Goal: Task Accomplishment & Management: Manage account settings

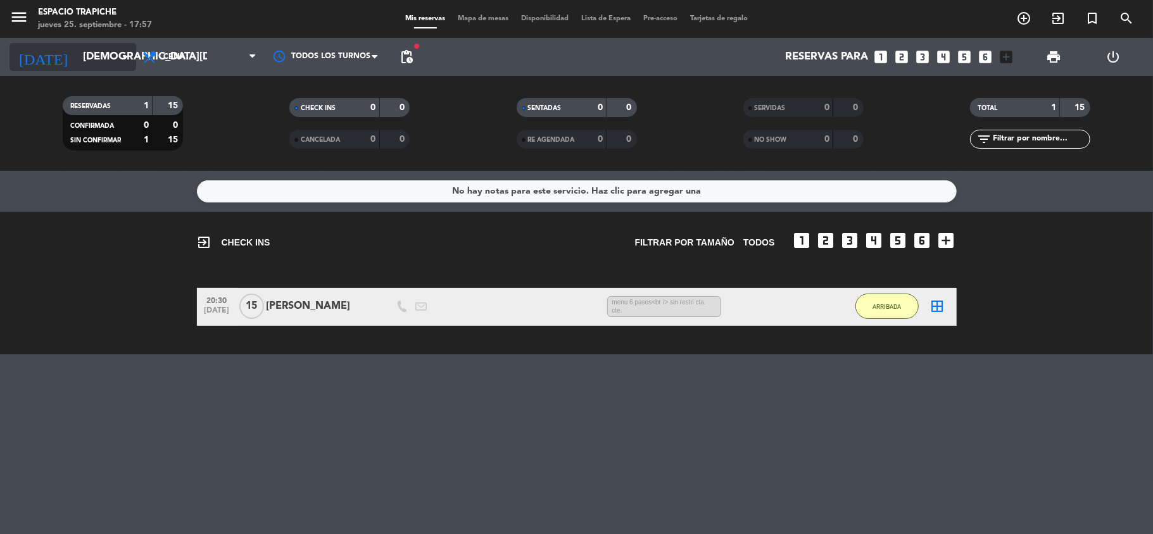
click at [122, 58] on icon "arrow_drop_down" at bounding box center [125, 56] width 15 height 15
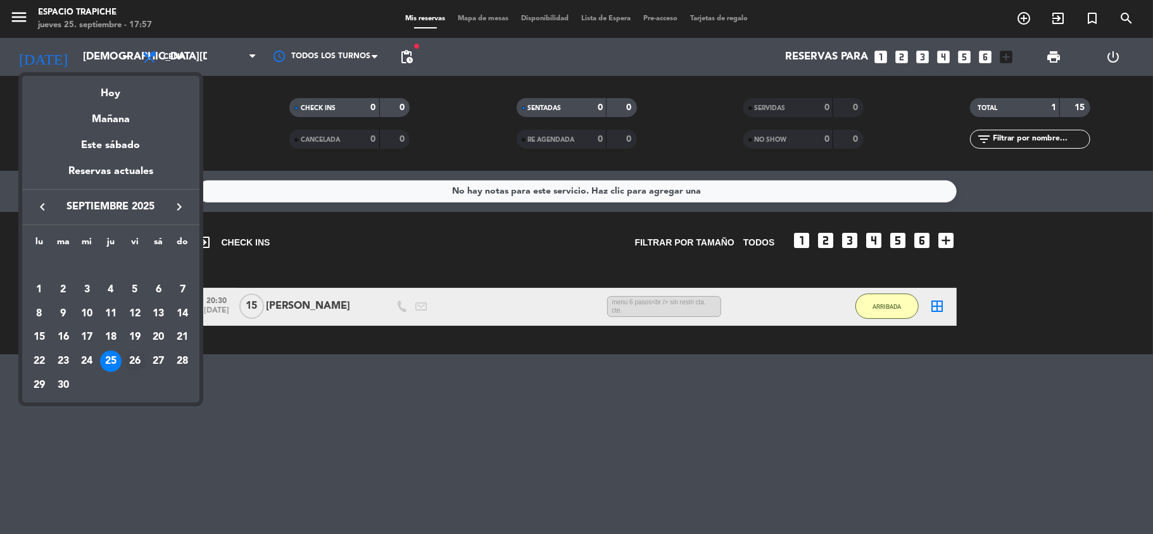
click at [125, 358] on div "26" at bounding box center [135, 362] width 22 height 22
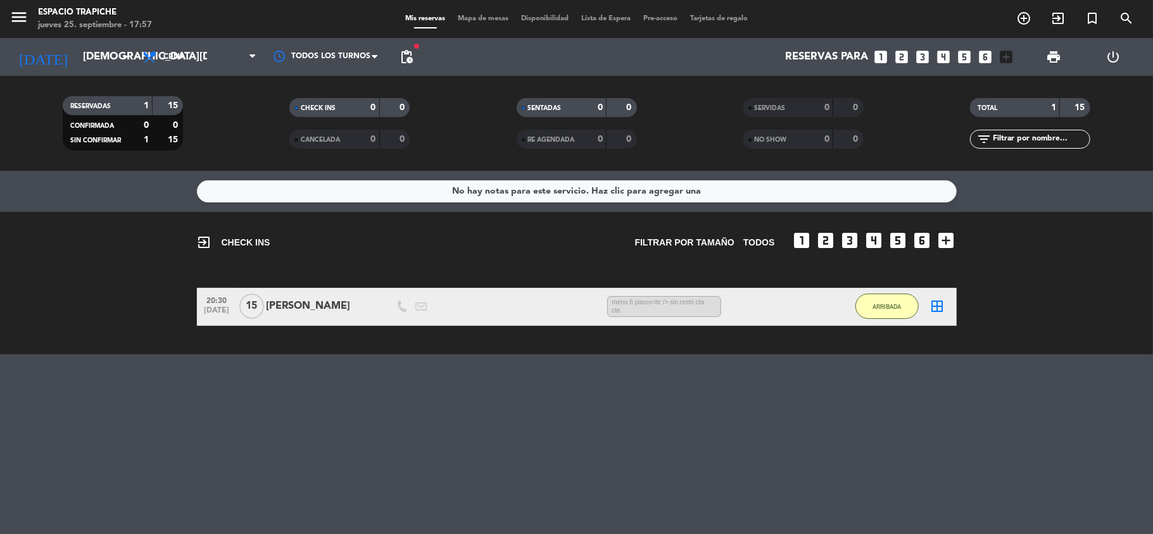
type input "[DATE]"
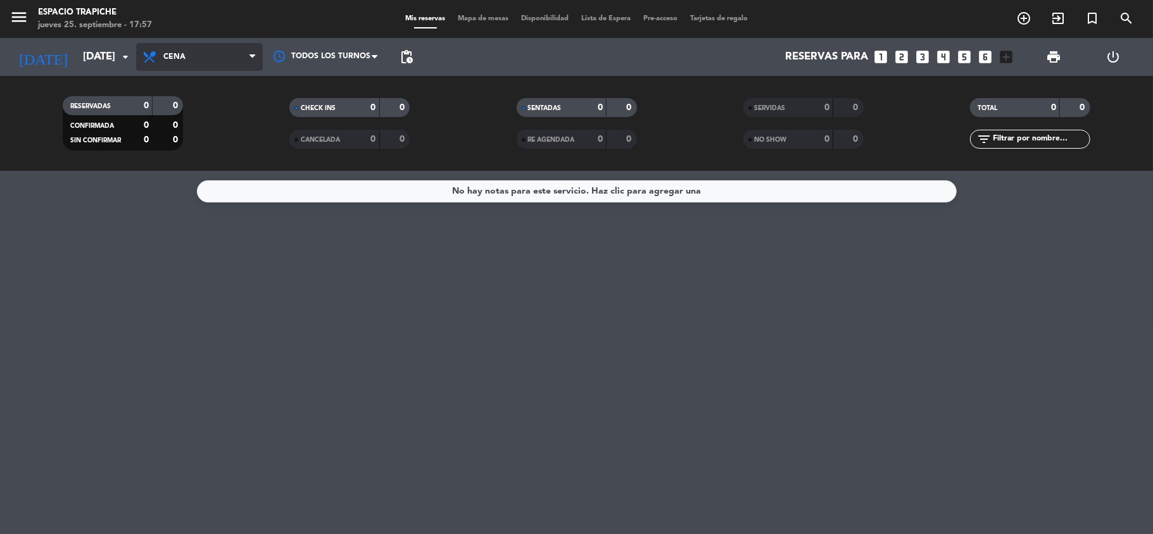
click at [190, 51] on span "Cena" at bounding box center [199, 57] width 127 height 28
click at [191, 115] on div "menu Espacio Trapiche [DATE] 25. septiembre - 17:57 Mis reservas Mapa de mesas …" at bounding box center [576, 85] width 1153 height 171
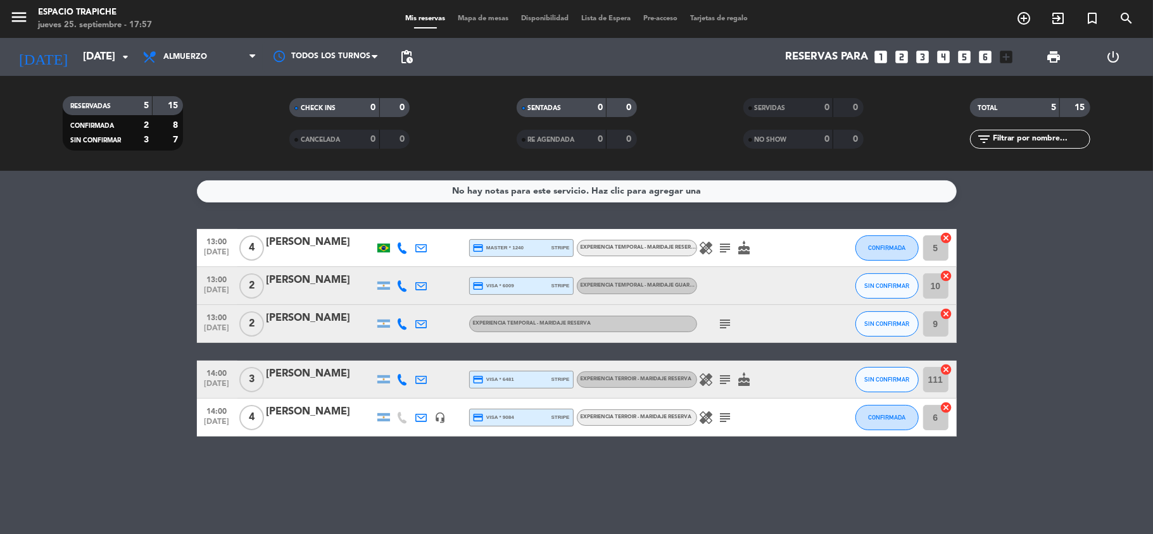
click at [720, 327] on icon "subject" at bounding box center [725, 323] width 15 height 15
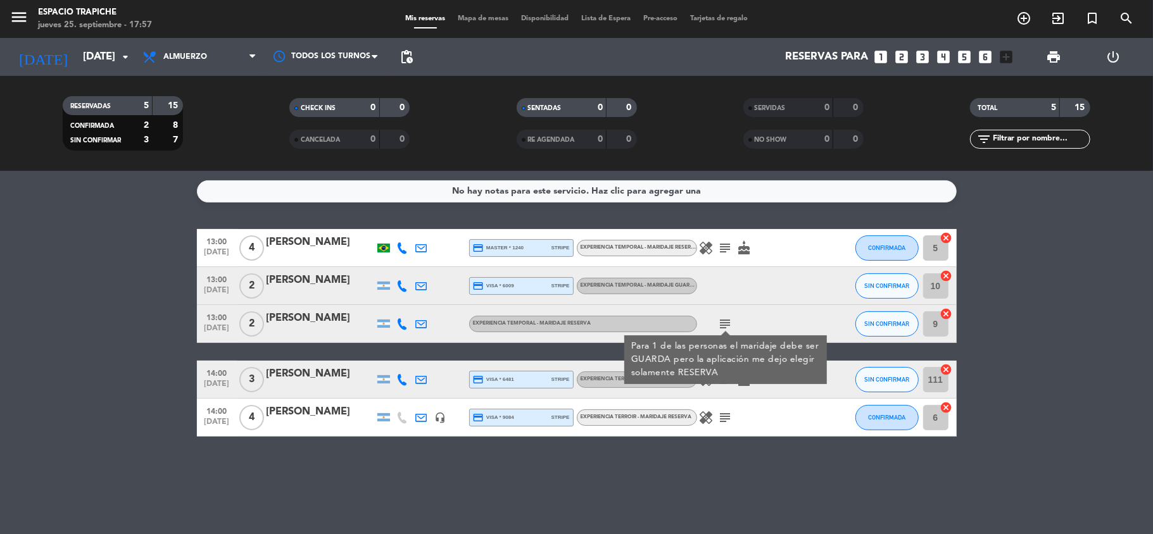
click at [723, 418] on icon "subject" at bounding box center [725, 417] width 15 height 15
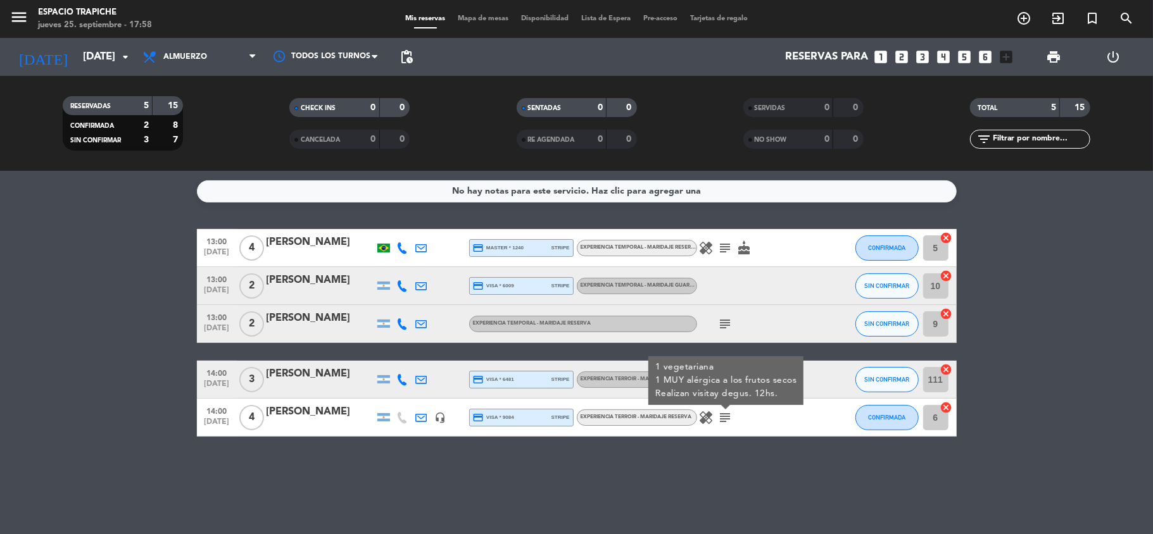
click at [752, 461] on div "No hay notas para este servicio. Haz clic para agregar una 13:00 [DATE] 4 [PERS…" at bounding box center [576, 352] width 1153 height 363
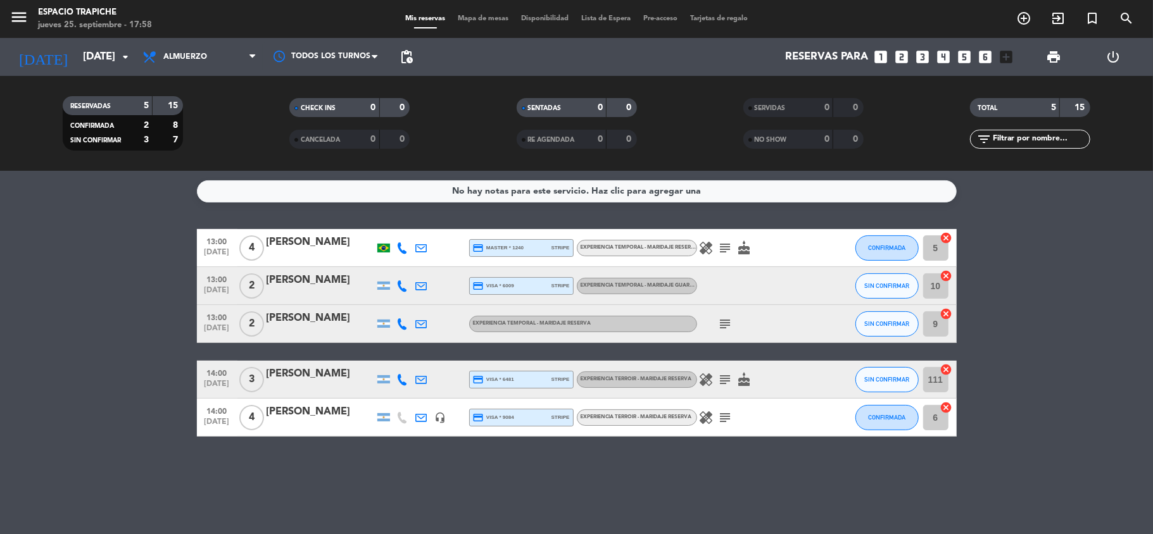
click at [727, 380] on icon "subject" at bounding box center [725, 379] width 15 height 15
